Goal: Task Accomplishment & Management: Complete application form

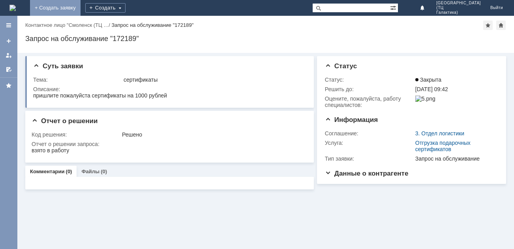
click at [81, 6] on link "+ Создать заявку" at bounding box center [55, 8] width 51 height 16
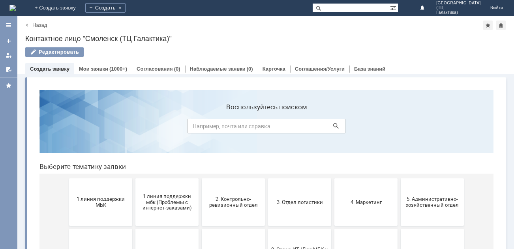
click at [109, 208] on button "1 линия поддержки МБК" at bounding box center [100, 201] width 63 height 47
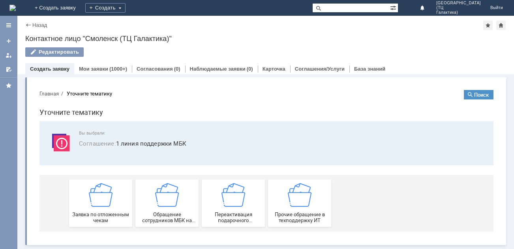
click at [109, 207] on div "Заявка по отложенным чекам" at bounding box center [100, 203] width 58 height 40
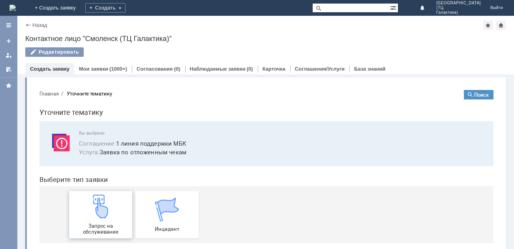
click at [116, 200] on div "Запрос на обслуживание" at bounding box center [100, 215] width 58 height 40
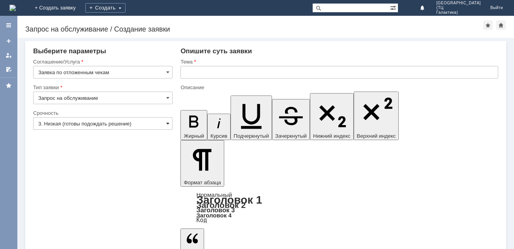
click at [168, 123] on span at bounding box center [167, 123] width 3 height 6
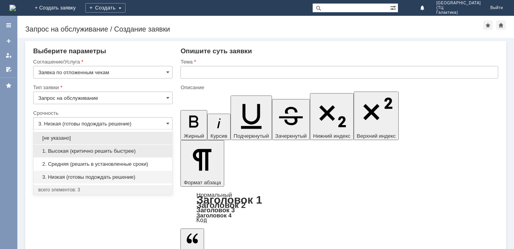
click at [144, 148] on div "1. Высокая (критично решить быстрее)" at bounding box center [103, 151] width 139 height 13
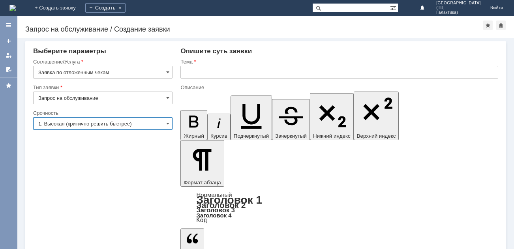
type input "1. Высокая (критично решить быстрее)"
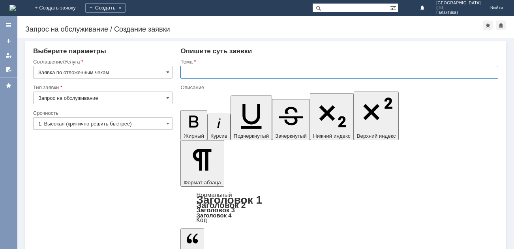
click at [188, 72] on input "text" at bounding box center [339, 72] width 318 height 13
type input "отложенные чеки"
